Goal: Information Seeking & Learning: Learn about a topic

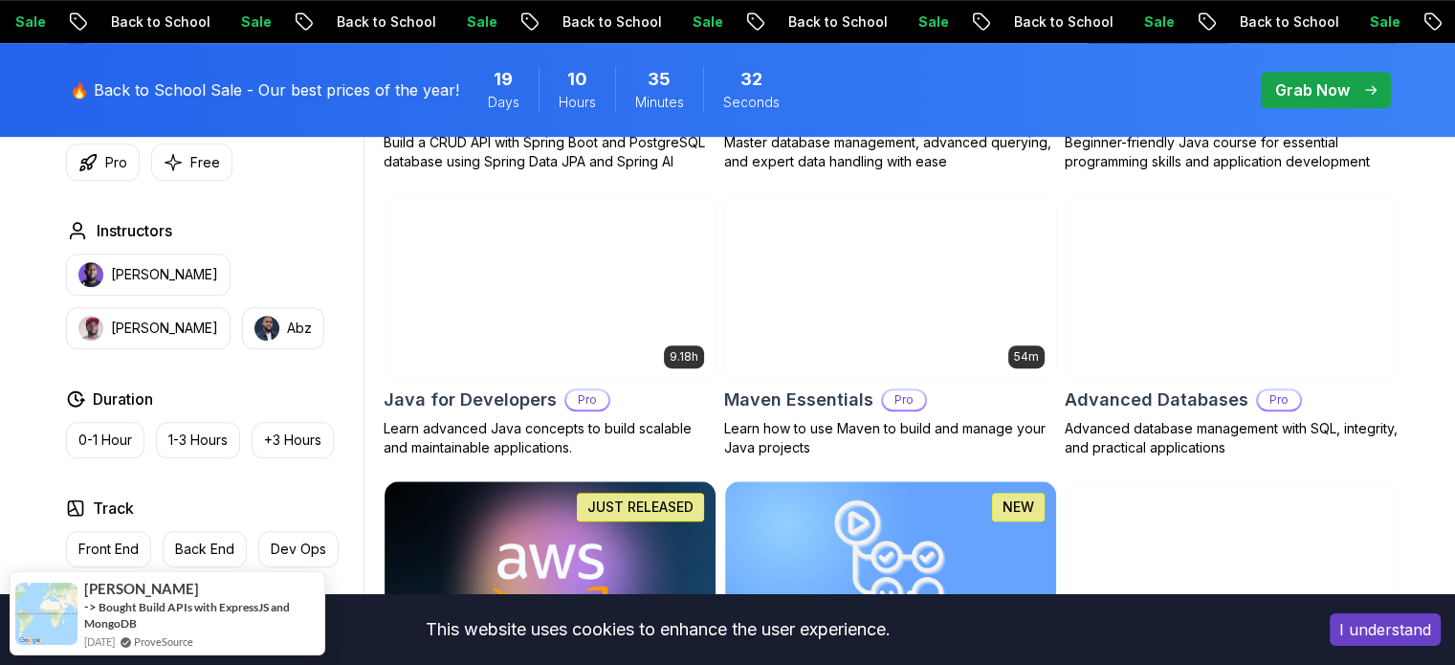
scroll to position [1138, 0]
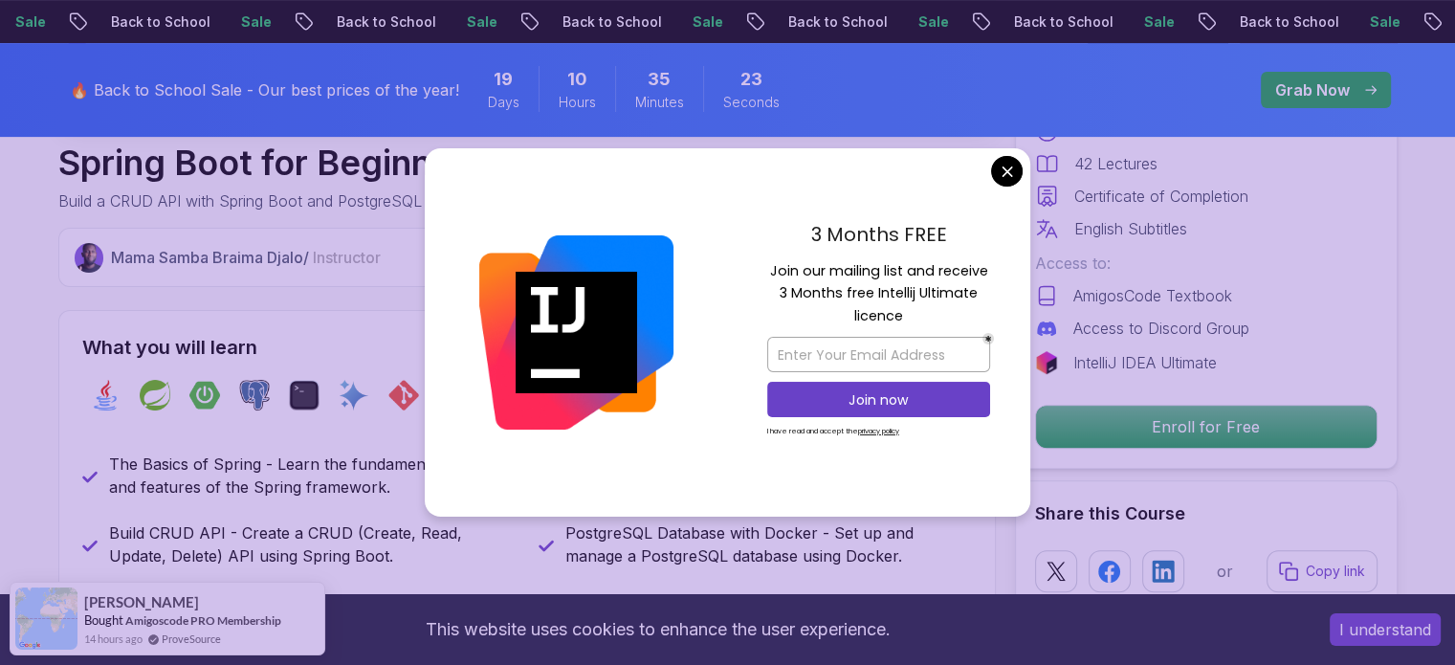
scroll to position [672, 0]
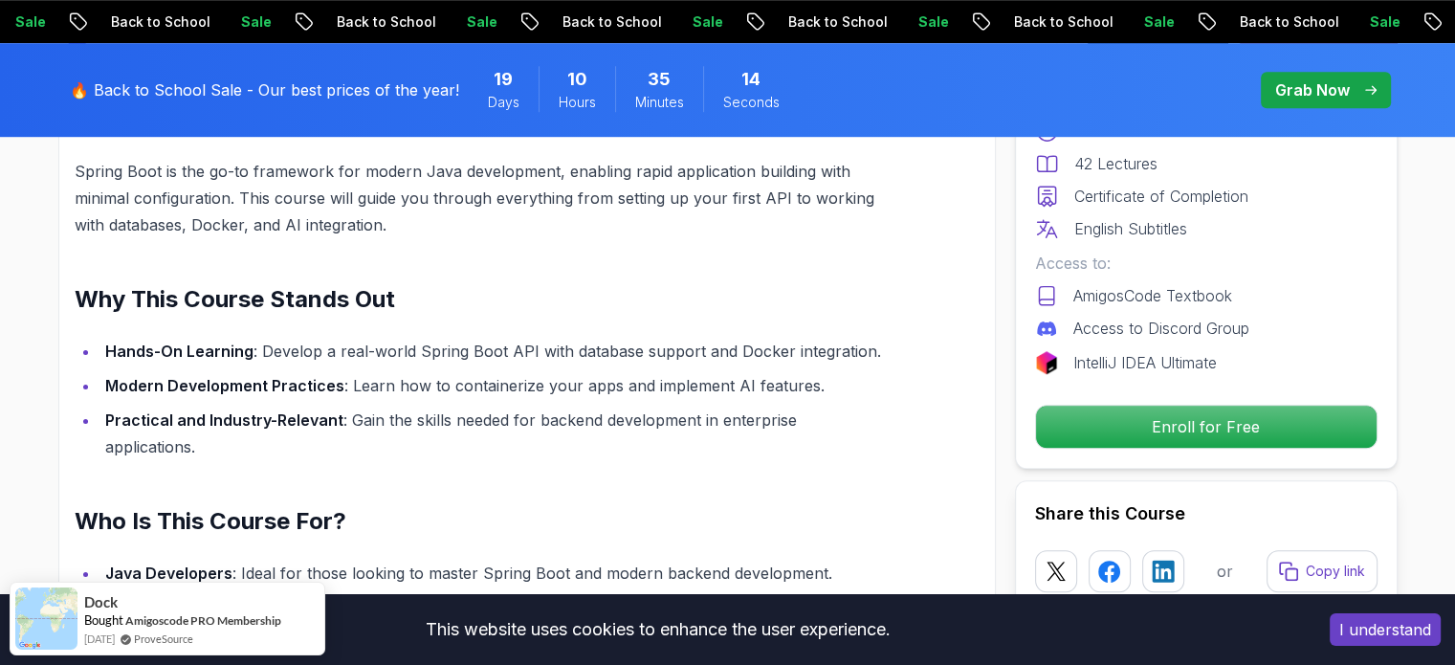
scroll to position [1125, 0]
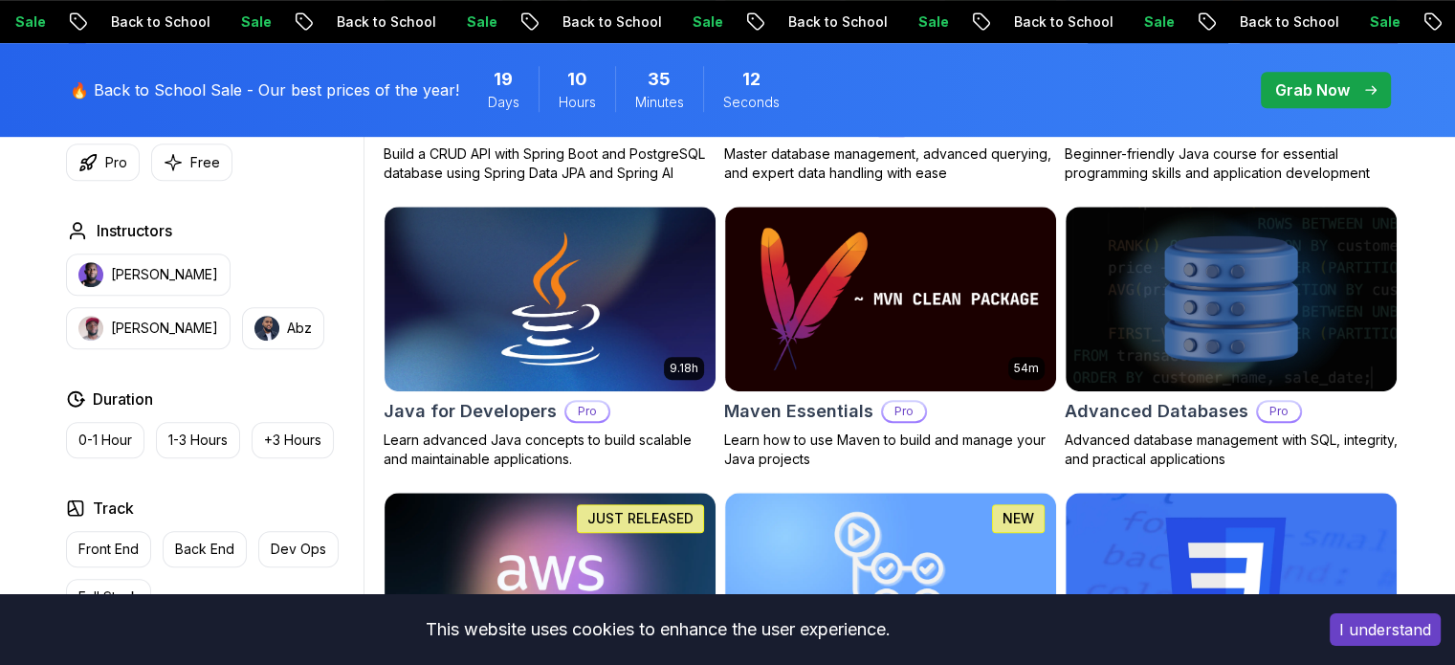
scroll to position [1138, 0]
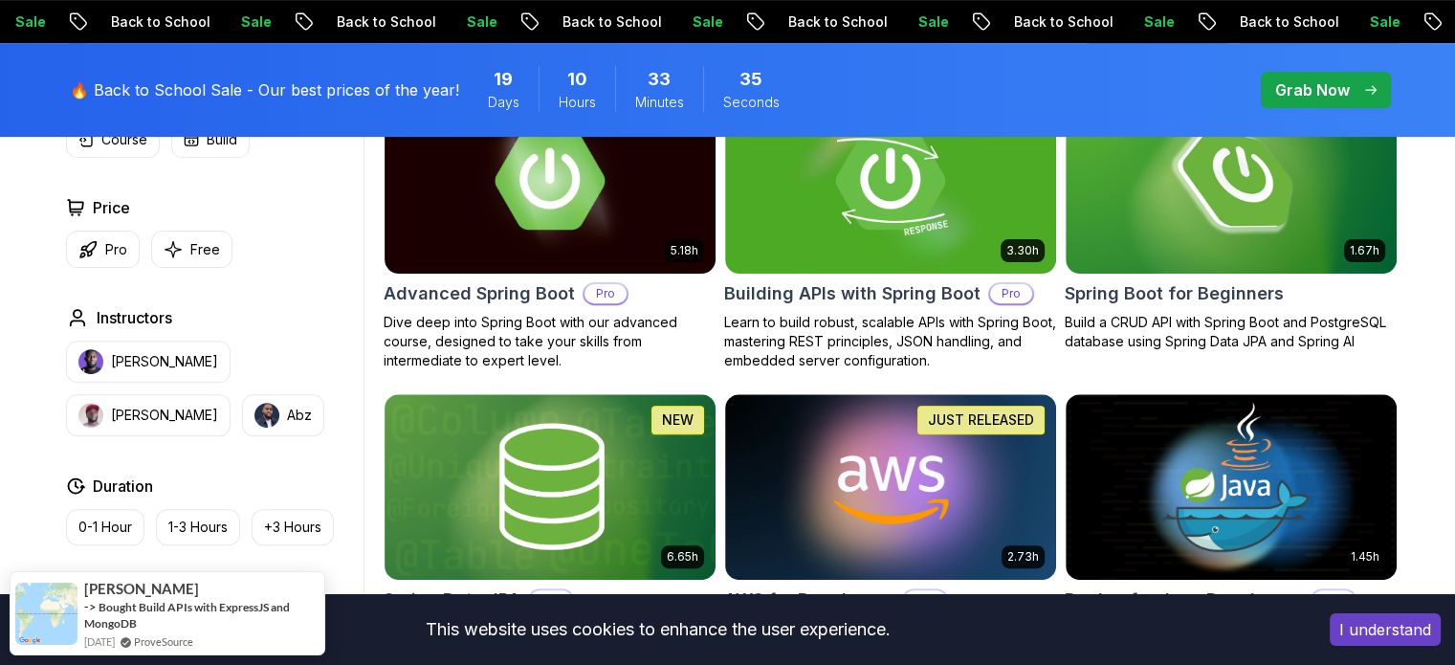
scroll to position [621, 0]
